Goal: Navigation & Orientation: Find specific page/section

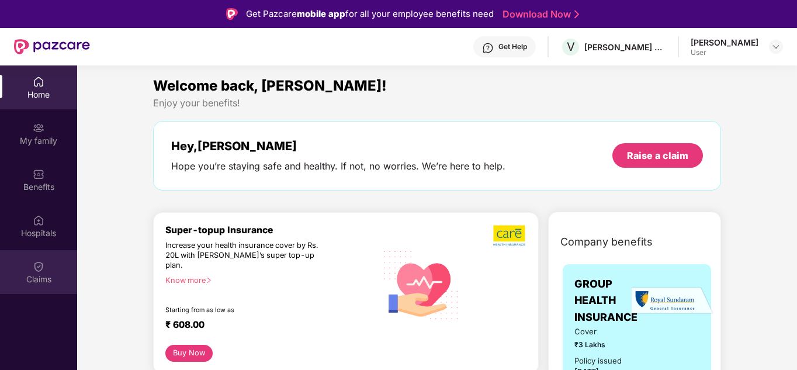
click at [39, 274] on div "Claims" at bounding box center [38, 280] width 77 height 12
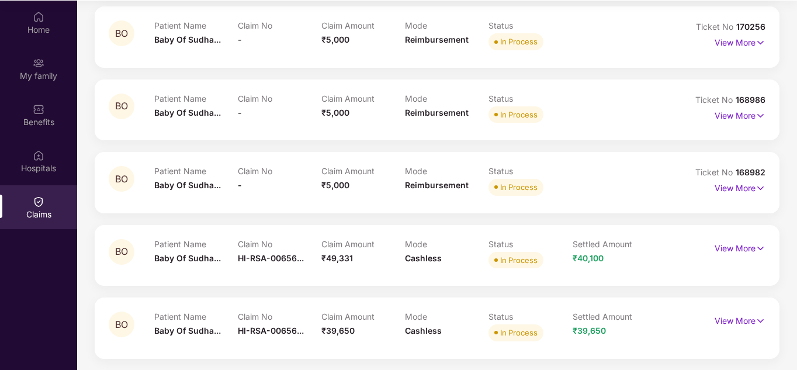
scroll to position [65, 0]
click at [32, 158] on div "Hospitals" at bounding box center [38, 161] width 77 height 44
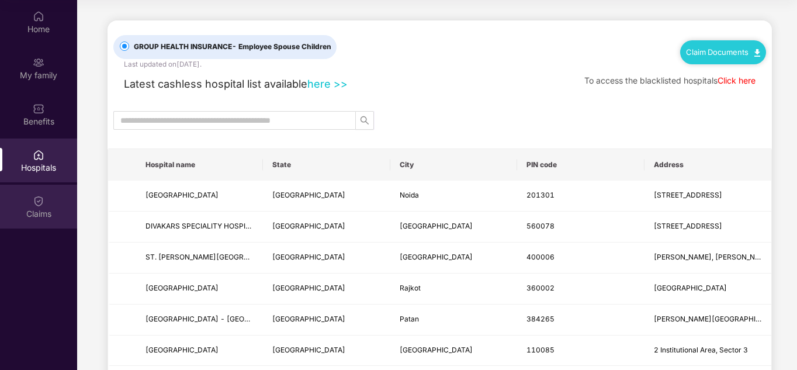
click at [31, 219] on div "Claims" at bounding box center [38, 214] width 77 height 12
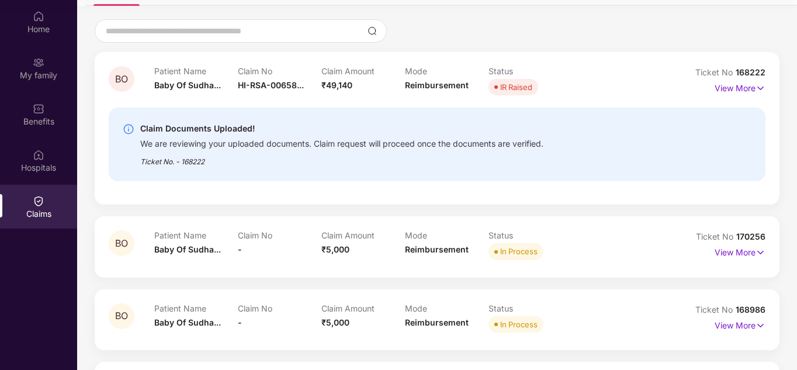
scroll to position [58, 0]
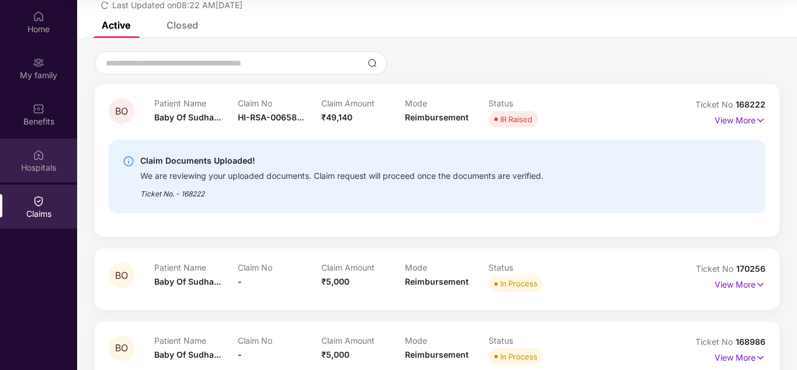
click at [46, 163] on div "Hospitals" at bounding box center [38, 168] width 77 height 12
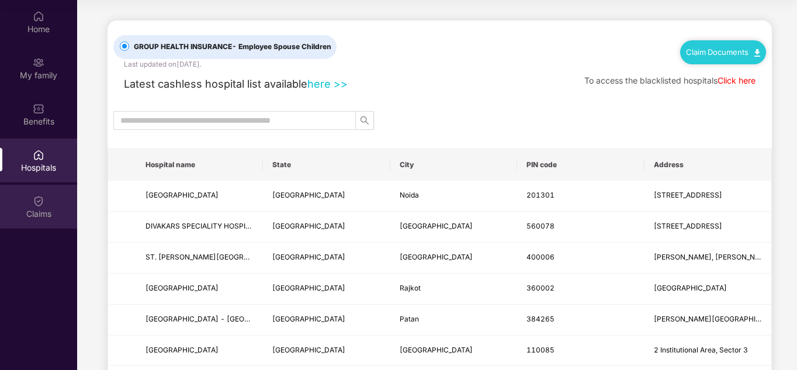
click at [45, 213] on div "Claims" at bounding box center [38, 214] width 77 height 12
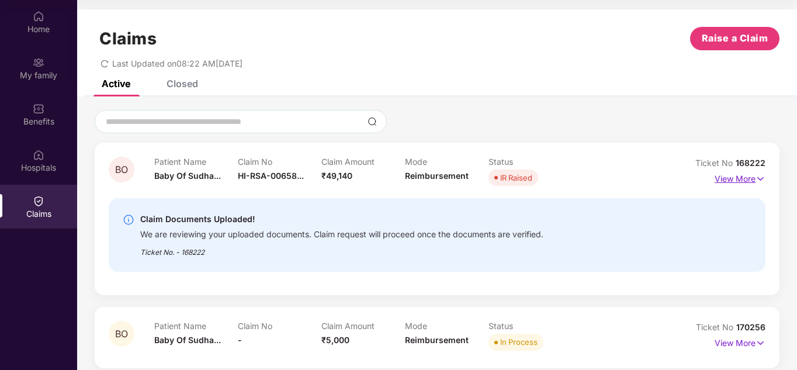
click at [760, 182] on img at bounding box center [761, 178] width 10 height 13
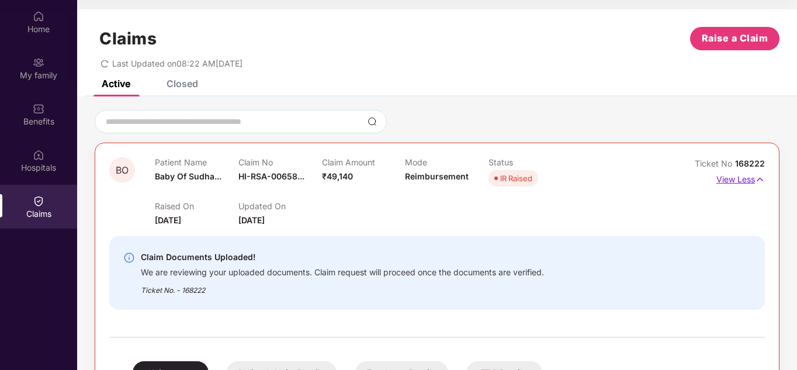
click at [755, 181] on img at bounding box center [760, 179] width 10 height 13
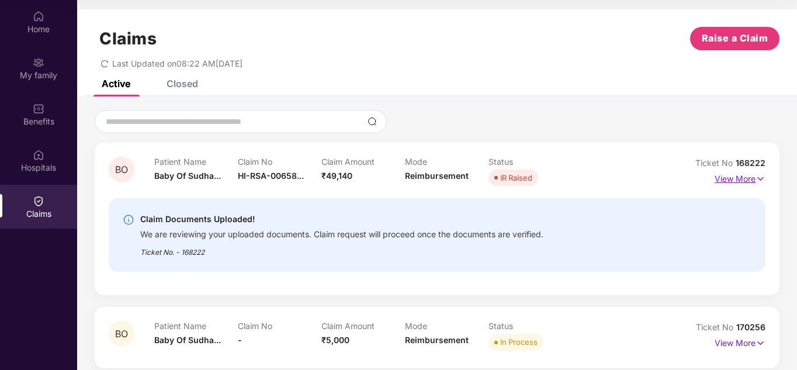
click at [762, 179] on img at bounding box center [761, 178] width 10 height 13
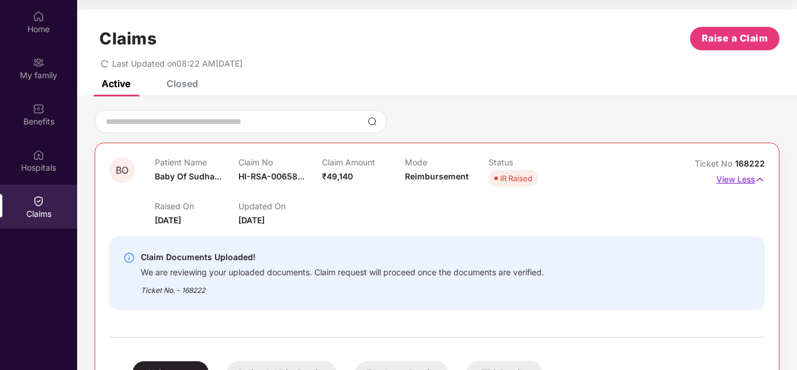
click at [761, 184] on img at bounding box center [760, 179] width 10 height 13
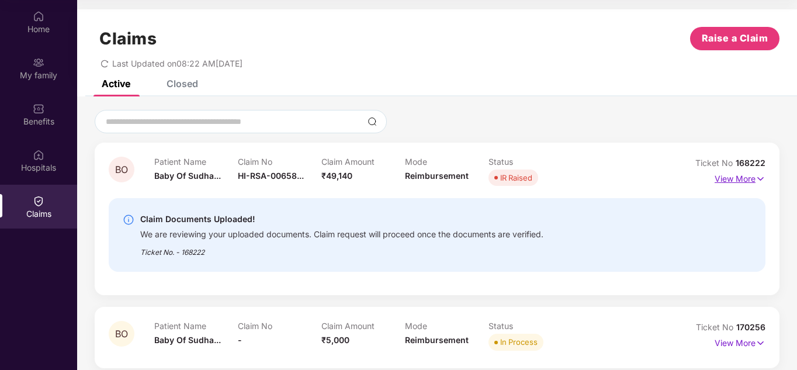
click at [760, 180] on img at bounding box center [761, 178] width 10 height 13
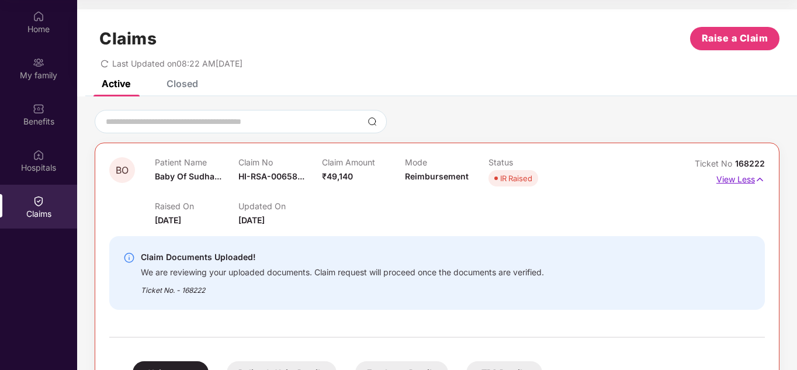
click at [749, 181] on p "View Less" at bounding box center [741, 178] width 49 height 16
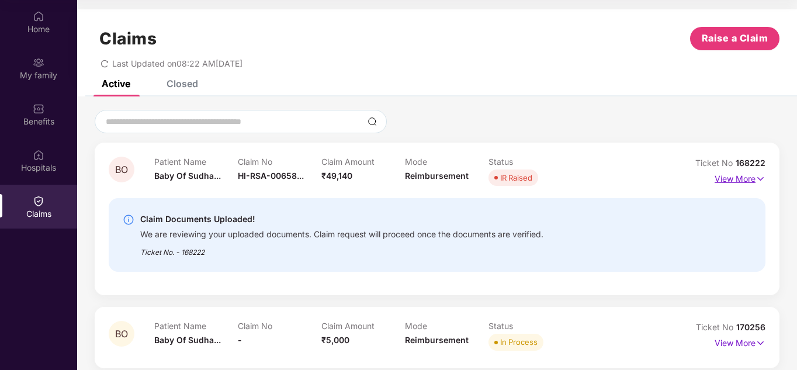
click at [749, 181] on p "View More" at bounding box center [740, 178] width 51 height 16
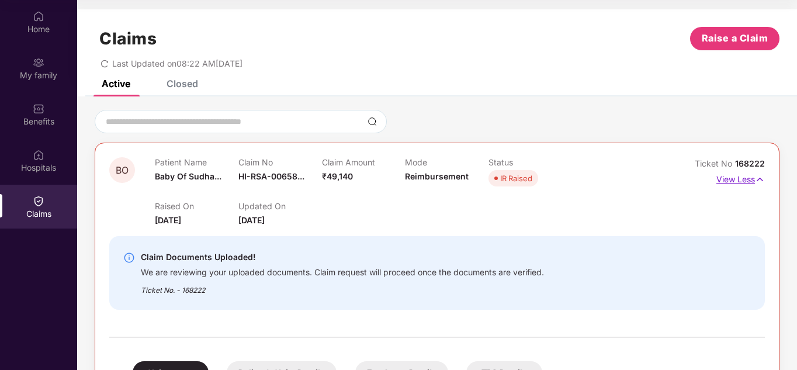
click at [749, 181] on p "View Less" at bounding box center [741, 178] width 49 height 16
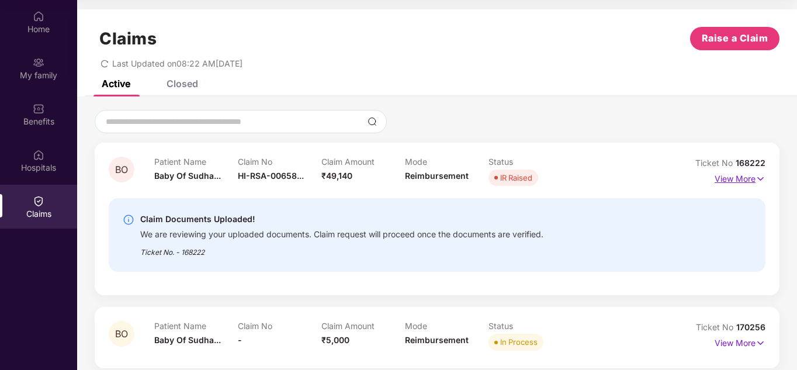
click at [746, 181] on p "View More" at bounding box center [740, 178] width 51 height 16
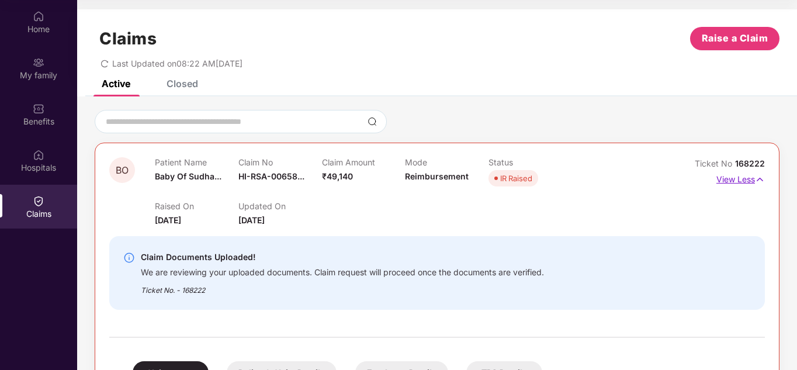
click at [758, 180] on img at bounding box center [760, 179] width 10 height 13
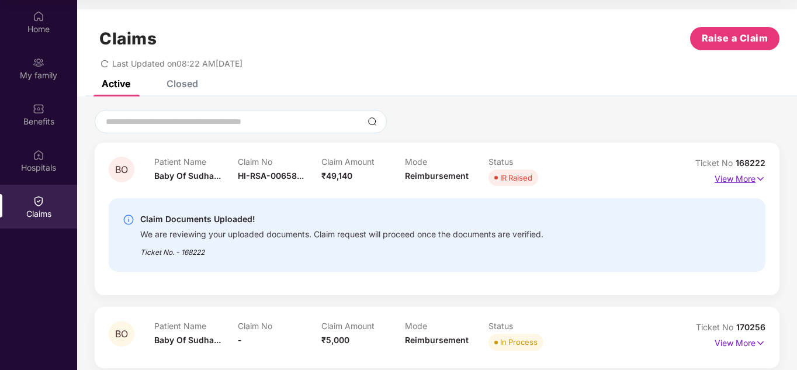
click at [759, 179] on img at bounding box center [761, 178] width 10 height 13
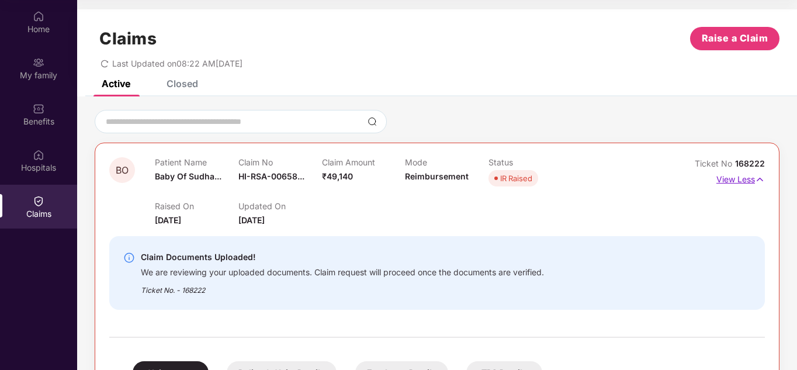
click at [758, 177] on img at bounding box center [760, 179] width 10 height 13
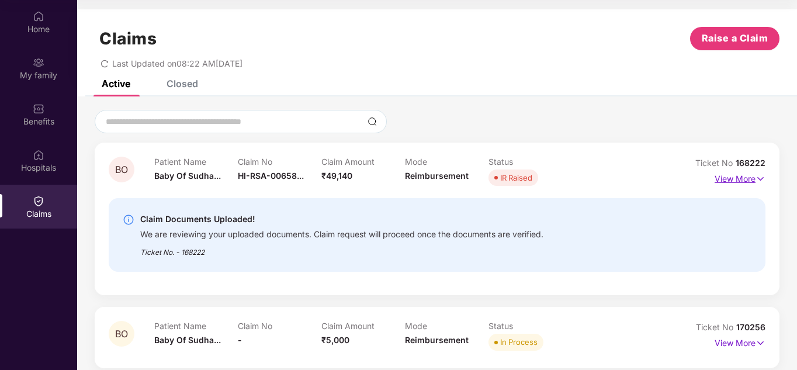
click at [749, 181] on p "View More" at bounding box center [740, 178] width 51 height 16
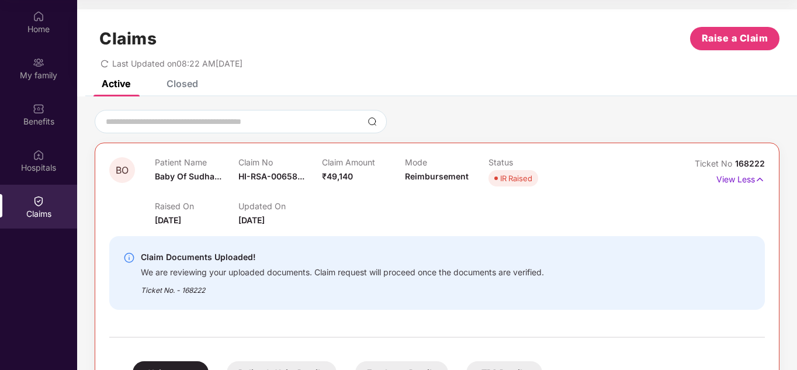
click at [739, 203] on div "Ticket No 168222 View Less" at bounding box center [724, 192] width 82 height 70
click at [758, 179] on img at bounding box center [760, 179] width 10 height 13
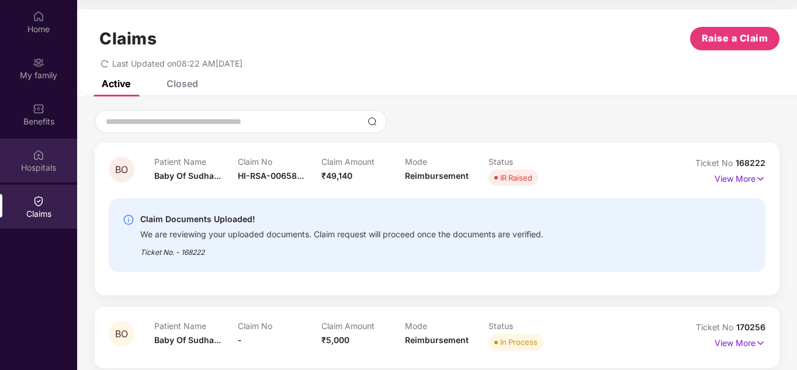
click at [40, 156] on img at bounding box center [39, 155] width 12 height 12
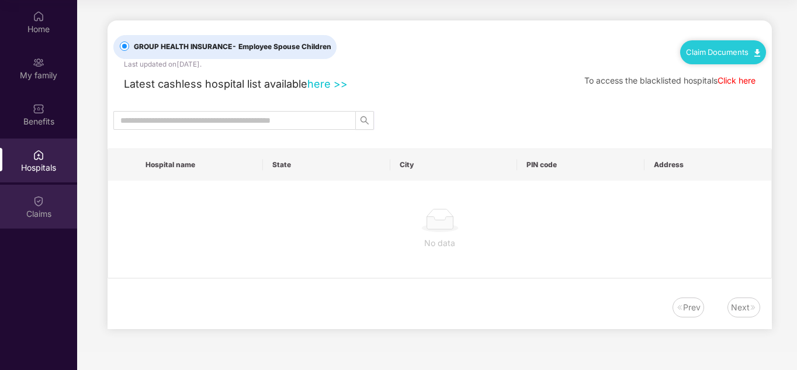
click at [41, 210] on div "Claims" at bounding box center [38, 214] width 77 height 12
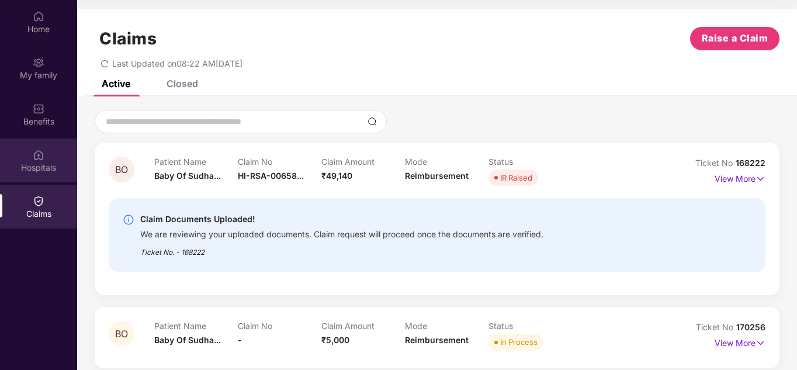
click at [31, 171] on div "Hospitals" at bounding box center [38, 168] width 77 height 12
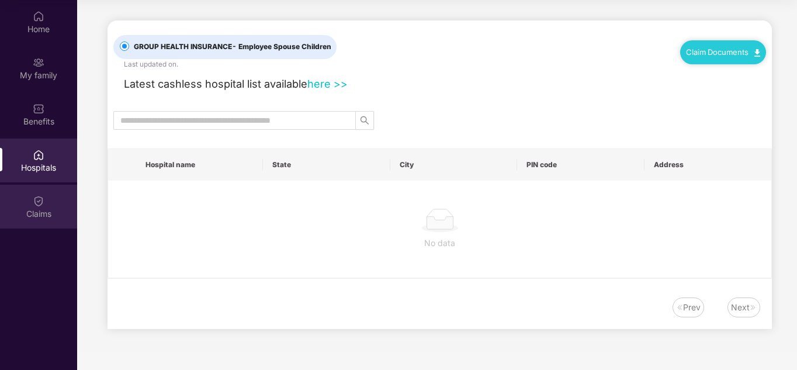
click at [34, 207] on div "Claims" at bounding box center [38, 207] width 77 height 44
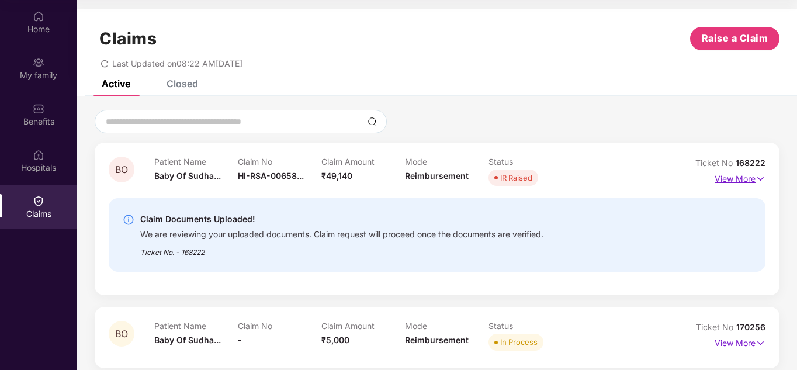
click at [762, 178] on img at bounding box center [761, 178] width 10 height 13
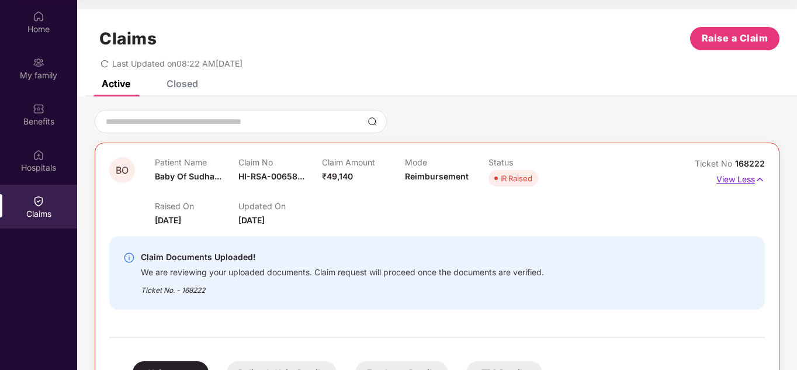
click at [762, 178] on img at bounding box center [760, 179] width 10 height 13
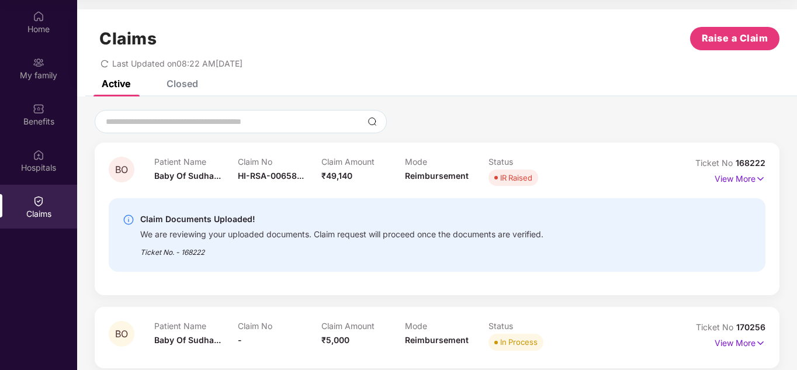
click at [186, 88] on div "Closed" at bounding box center [183, 84] width 32 height 12
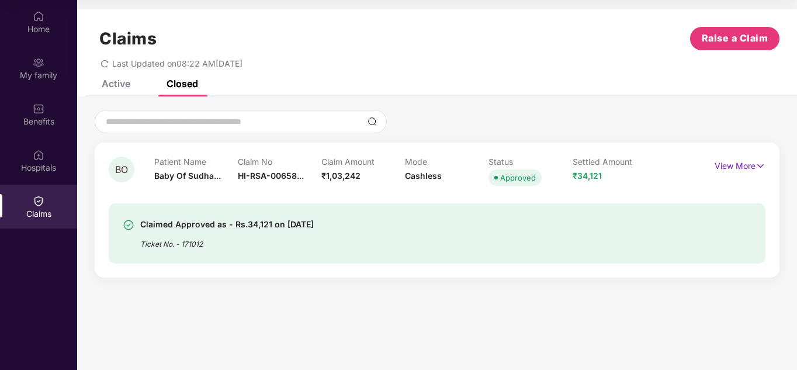
click at [131, 86] on div "Active Closed" at bounding box center [141, 84] width 114 height 26
click at [124, 85] on div "Active" at bounding box center [116, 84] width 29 height 12
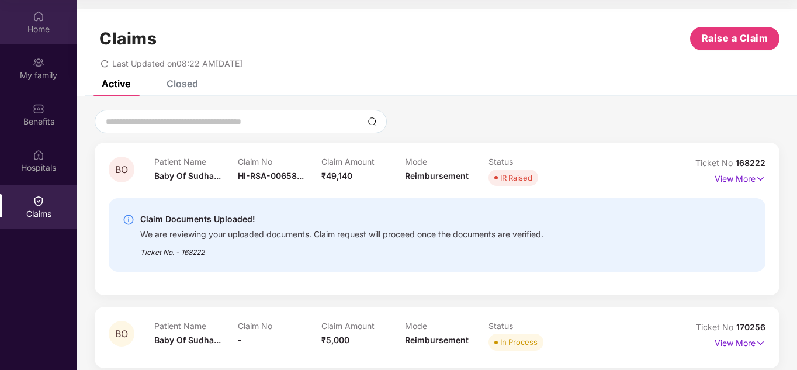
click at [41, 26] on div "Home" at bounding box center [38, 29] width 77 height 12
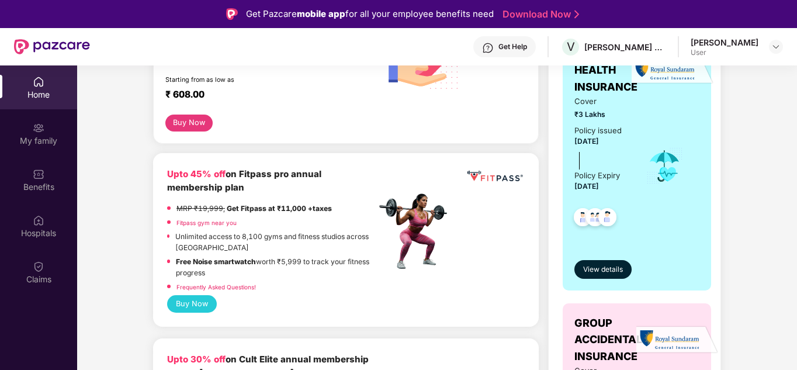
scroll to position [292, 0]
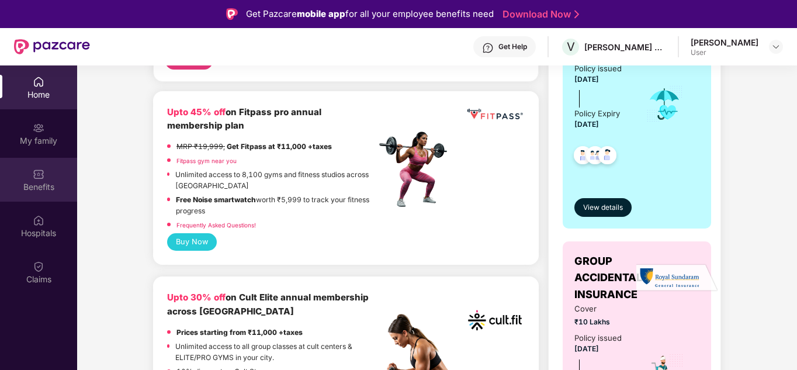
click at [50, 184] on div "Benefits" at bounding box center [38, 187] width 77 height 12
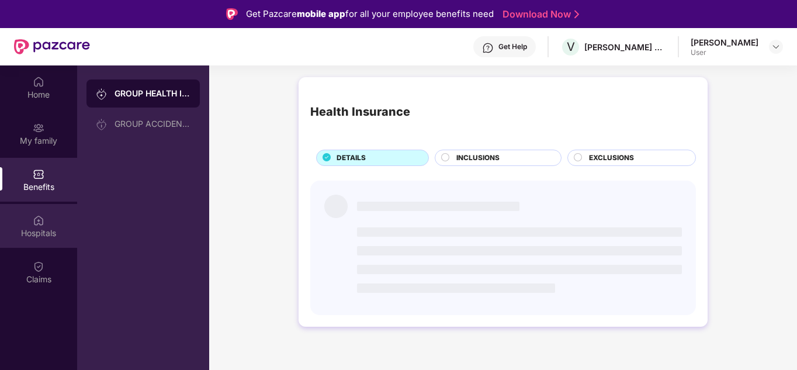
click at [37, 229] on div "Hospitals" at bounding box center [38, 233] width 77 height 12
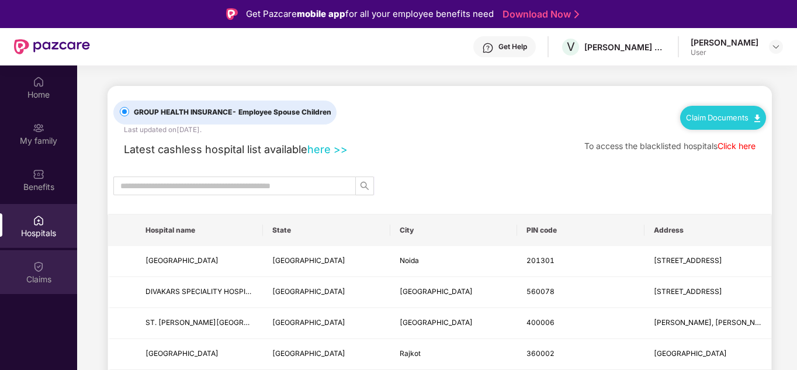
click at [42, 266] on img at bounding box center [39, 267] width 12 height 12
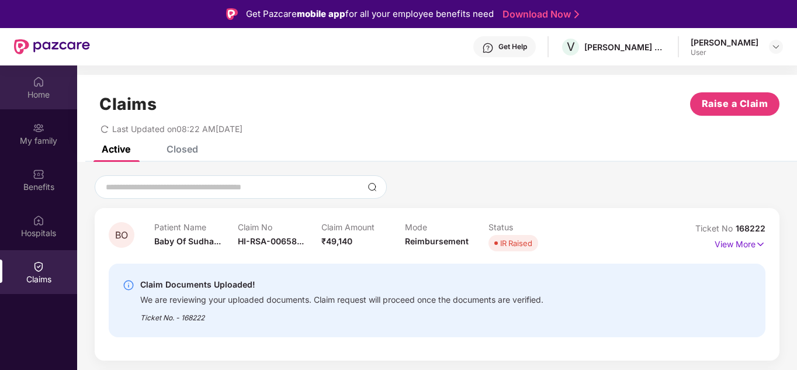
click at [40, 96] on div "Home" at bounding box center [38, 95] width 77 height 12
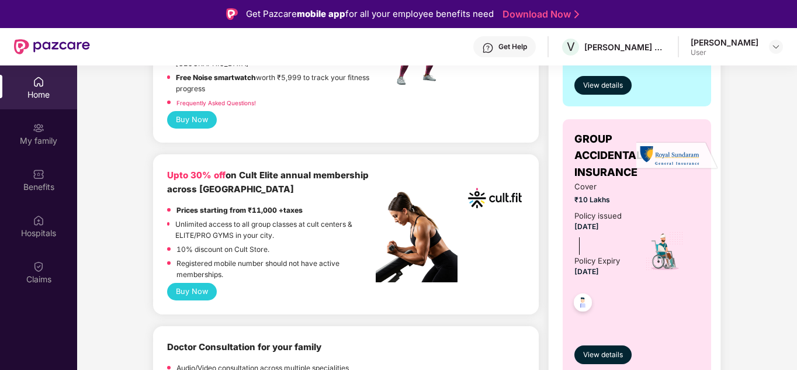
scroll to position [585, 0]
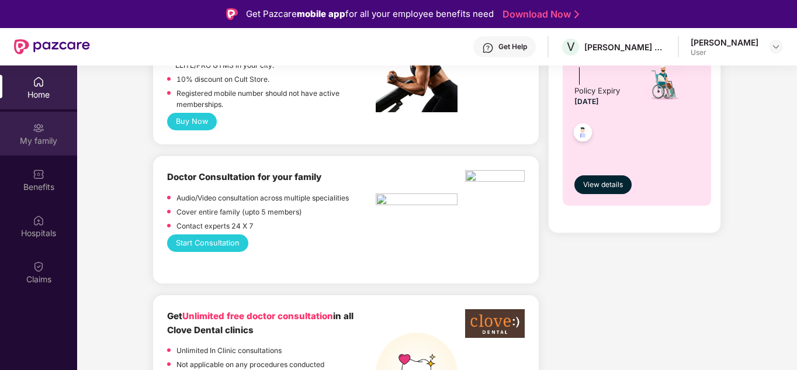
click at [32, 124] on div "My family" at bounding box center [38, 134] width 77 height 44
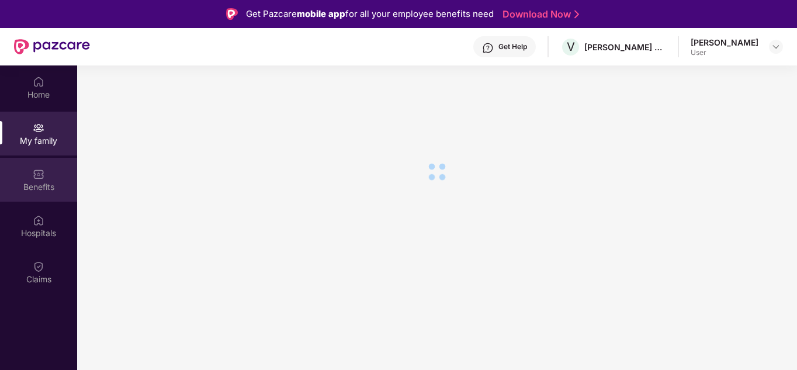
click at [39, 168] on img at bounding box center [39, 174] width 12 height 12
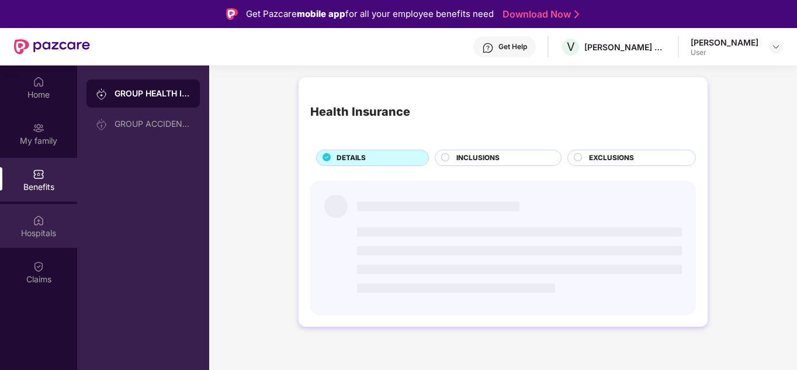
click at [36, 230] on div "Hospitals" at bounding box center [38, 233] width 77 height 12
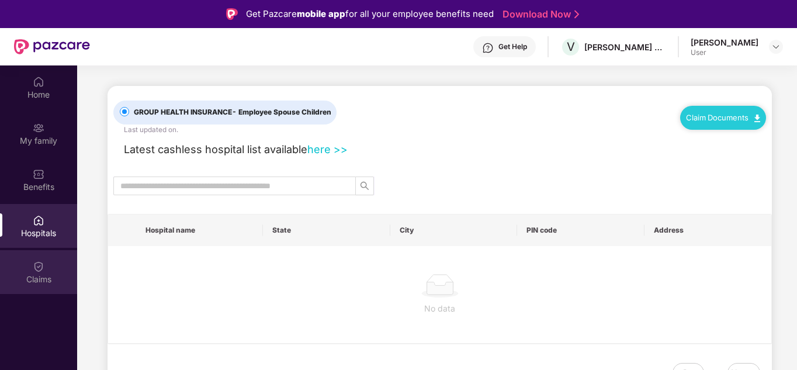
click at [37, 280] on div "Claims" at bounding box center [38, 280] width 77 height 12
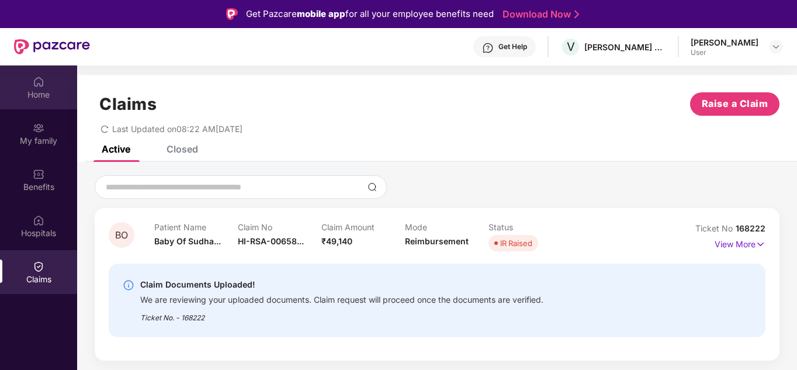
click at [32, 87] on div "Home" at bounding box center [38, 87] width 77 height 44
